Goal: Communication & Community: Connect with others

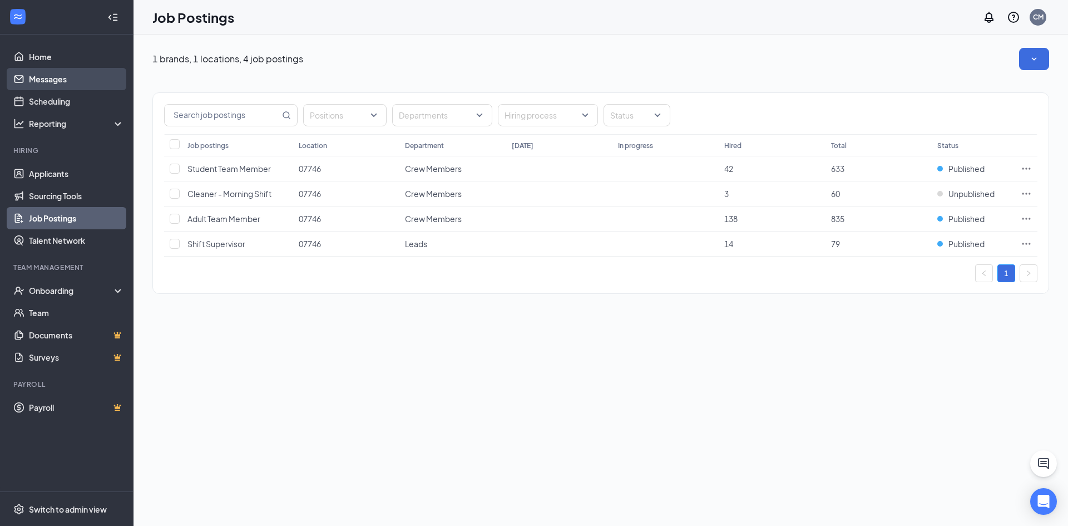
click at [76, 72] on link "Messages" at bounding box center [76, 79] width 95 height 22
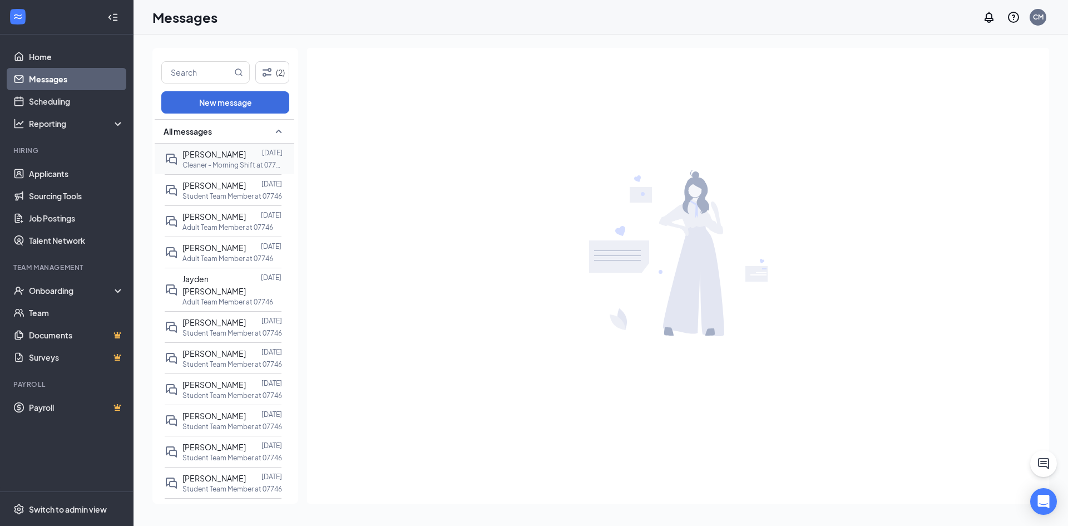
click at [232, 152] on span "[PERSON_NAME]" at bounding box center [213, 154] width 63 height 10
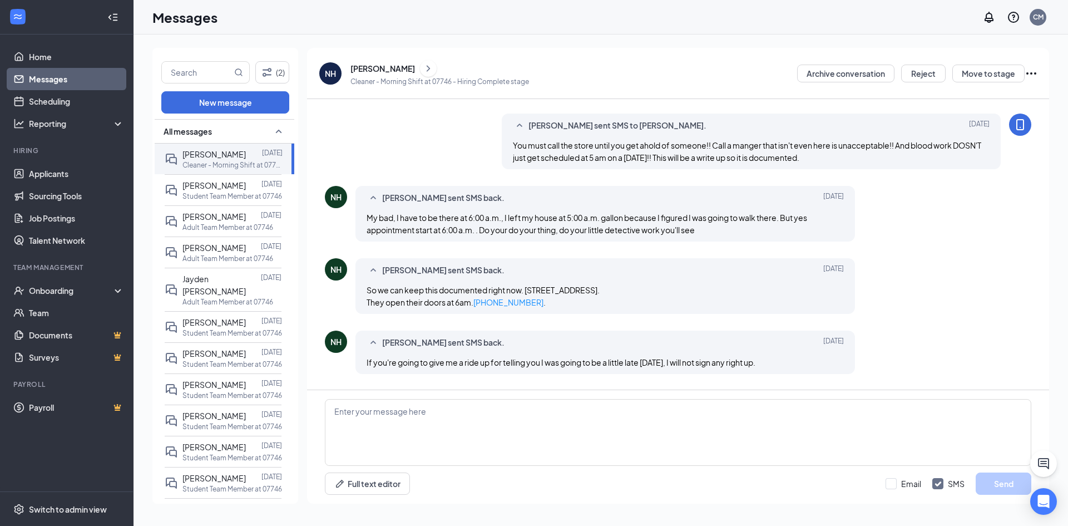
scroll to position [279, 0]
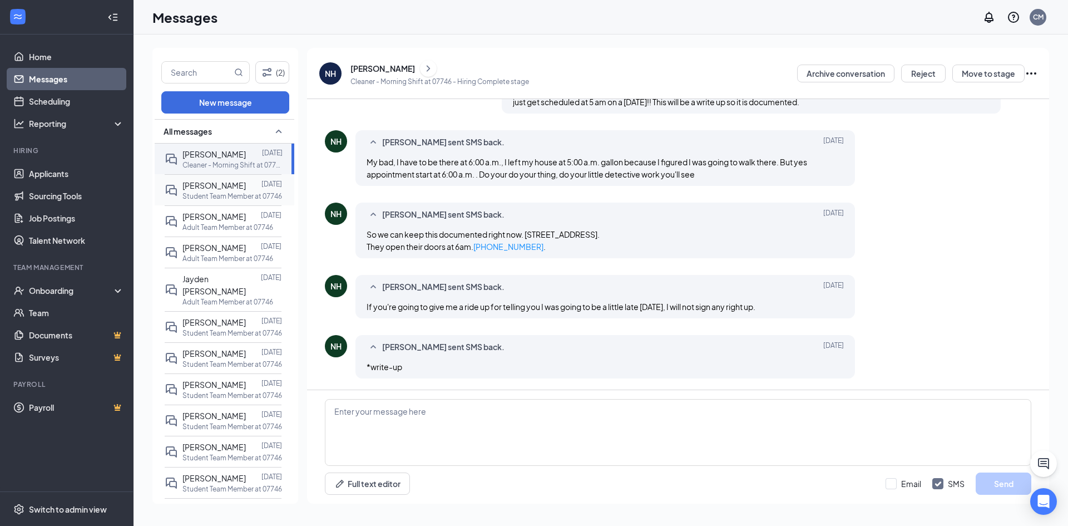
click at [200, 187] on span "[PERSON_NAME]" at bounding box center [213, 185] width 63 height 10
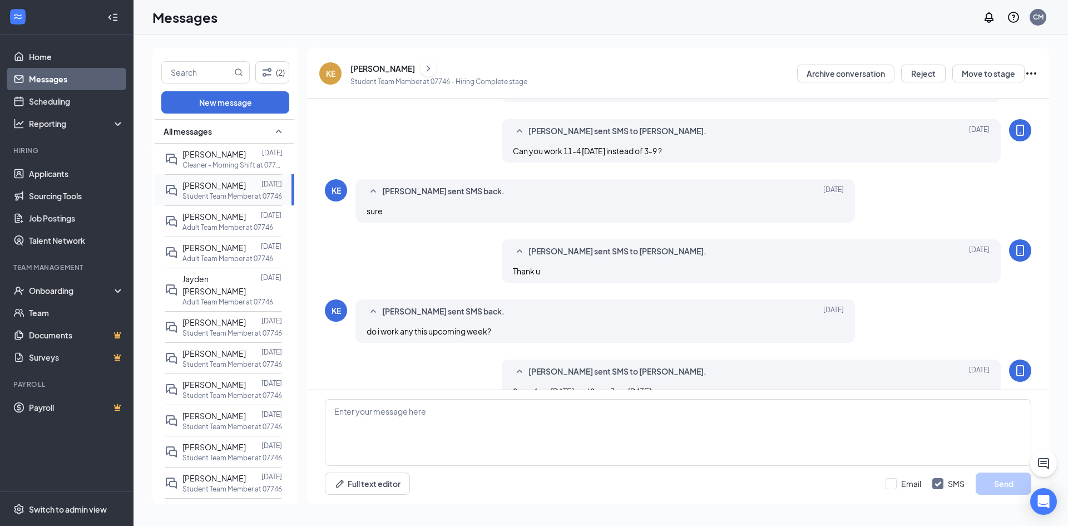
scroll to position [358, 0]
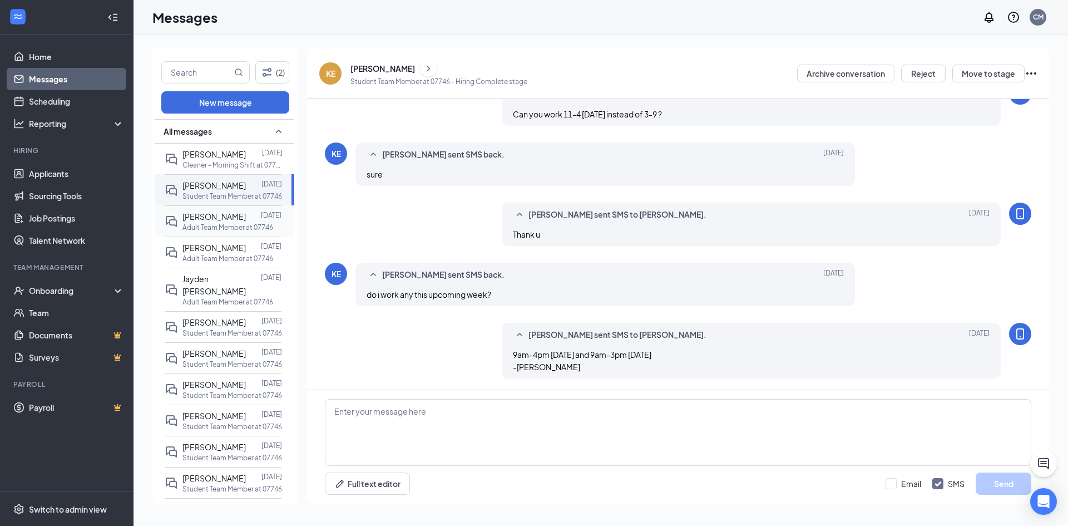
click at [195, 216] on span "[PERSON_NAME]" at bounding box center [213, 216] width 63 height 10
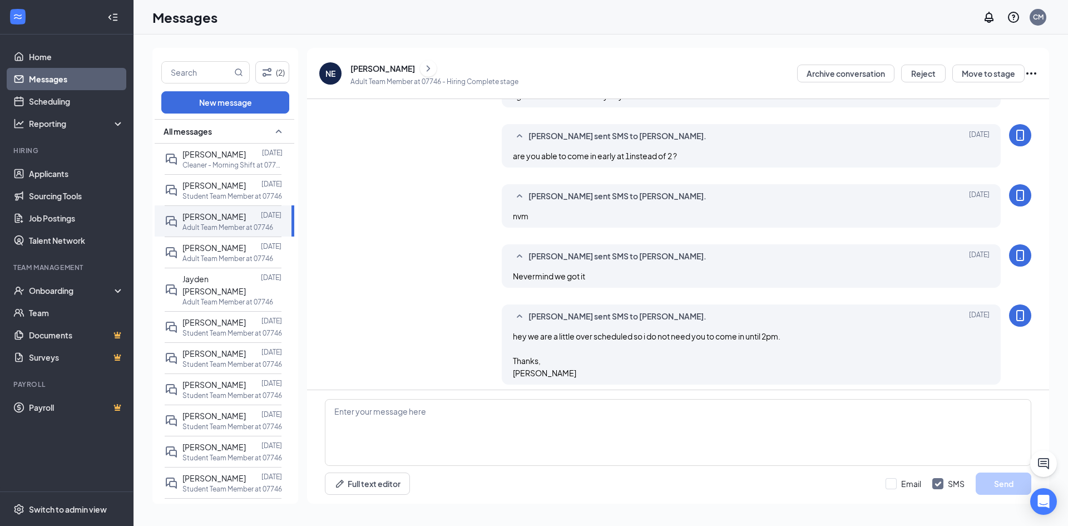
scroll to position [383, 0]
